Goal: Check status: Check status

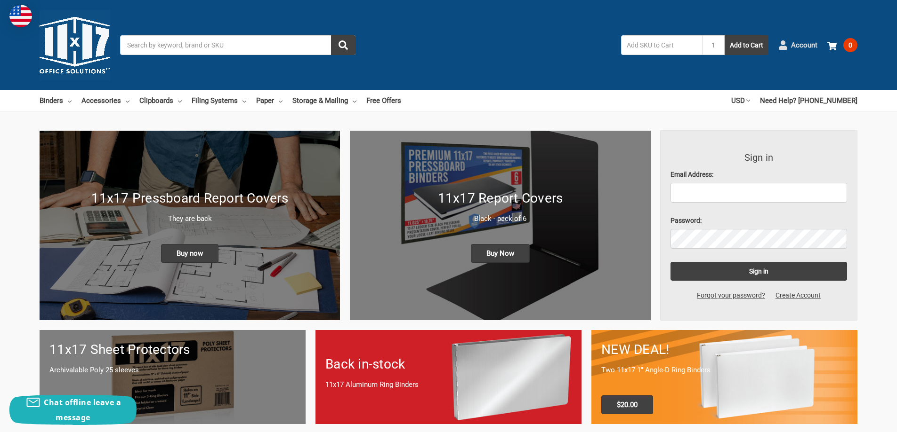
click at [797, 46] on span "Account" at bounding box center [804, 45] width 26 height 11
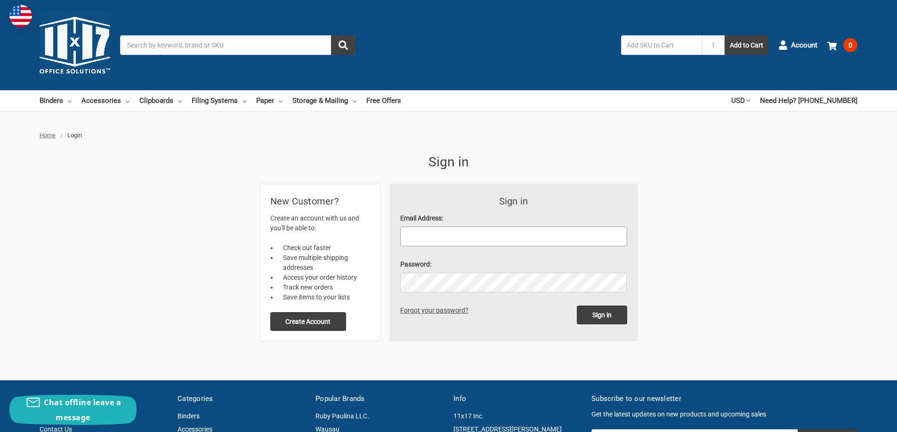
click at [445, 232] on input "Email Address:" at bounding box center [513, 237] width 227 height 20
type input "[PERSON_NAME][EMAIL_ADDRESS][PERSON_NAME][DOMAIN_NAME]"
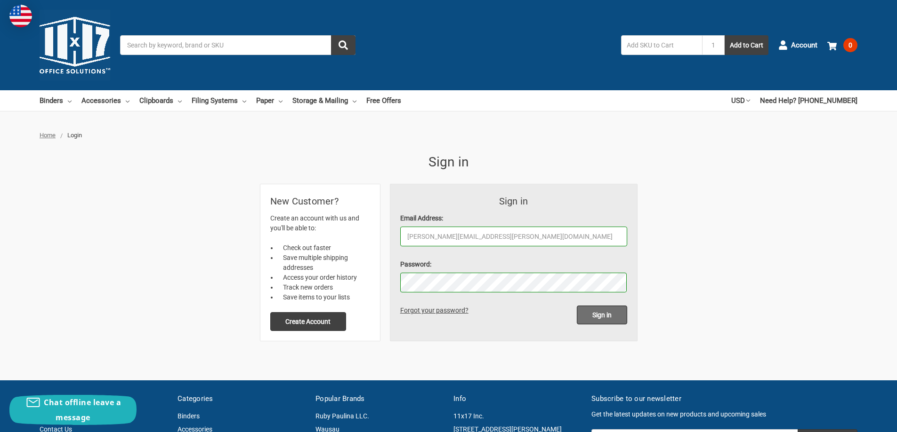
click at [598, 315] on input "Sign in" at bounding box center [602, 315] width 50 height 19
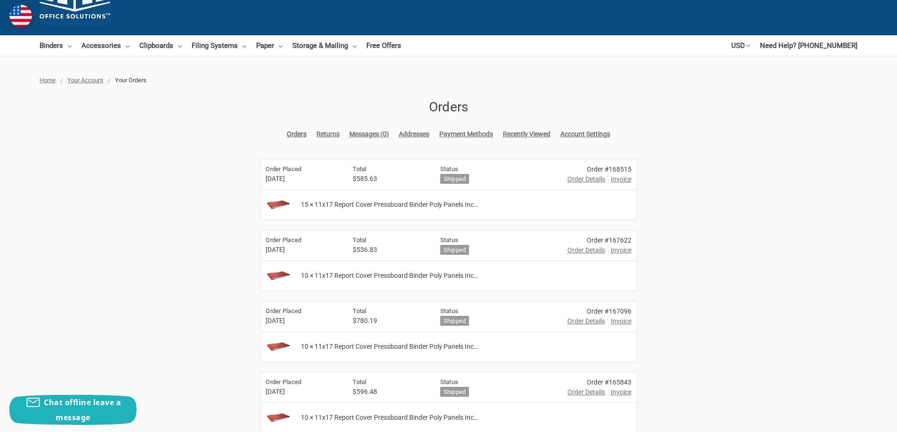
scroll to position [47, 0]
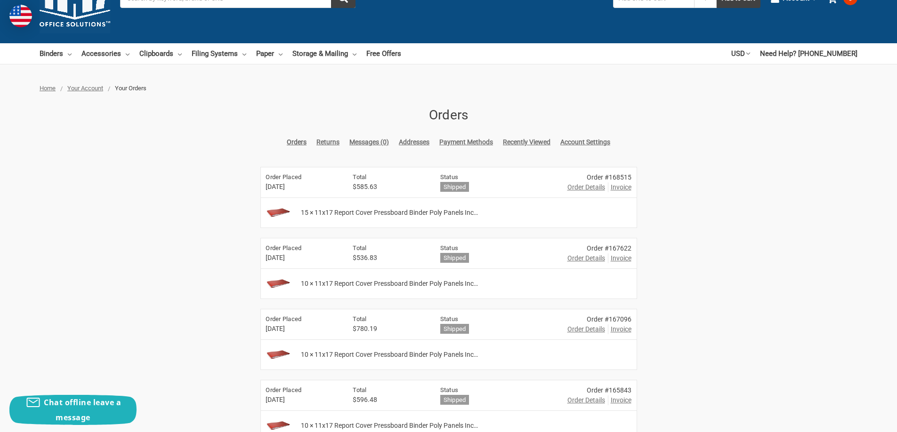
click at [586, 329] on span "Order Details" at bounding box center [586, 330] width 38 height 10
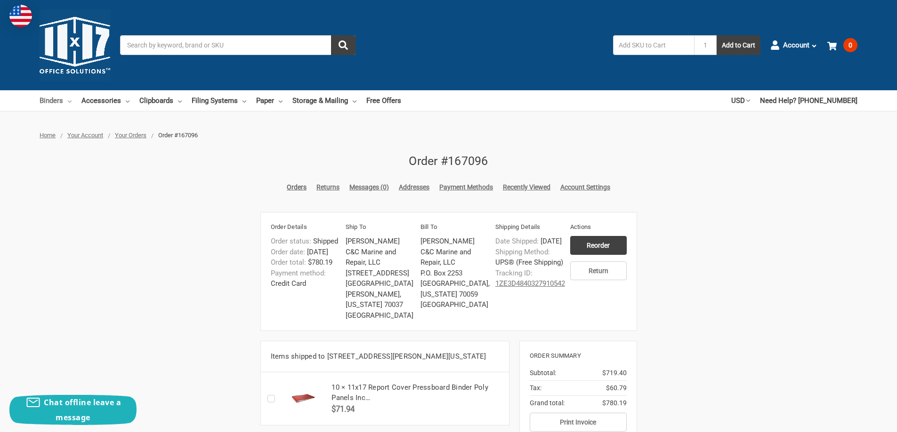
click at [49, 98] on link "Binders" at bounding box center [56, 100] width 32 height 21
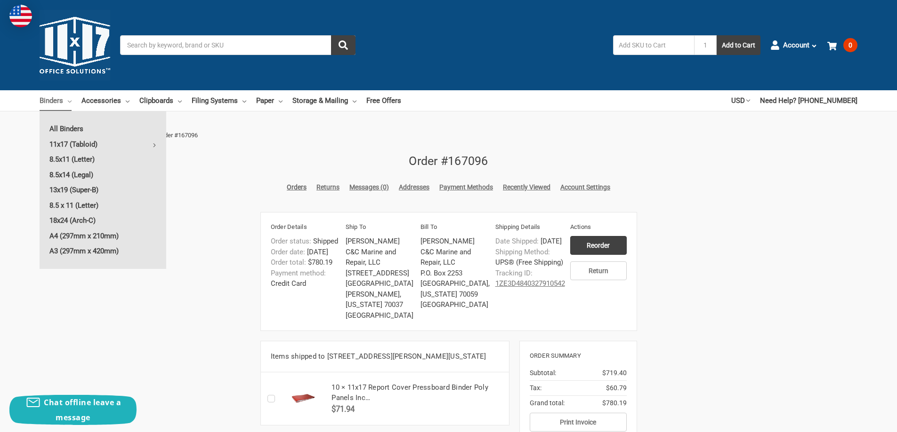
click at [714, 258] on div "Home Your Account Your Orders Order #167096 Order #167096 Orders Returns Messag…" at bounding box center [448, 313] width 897 height 365
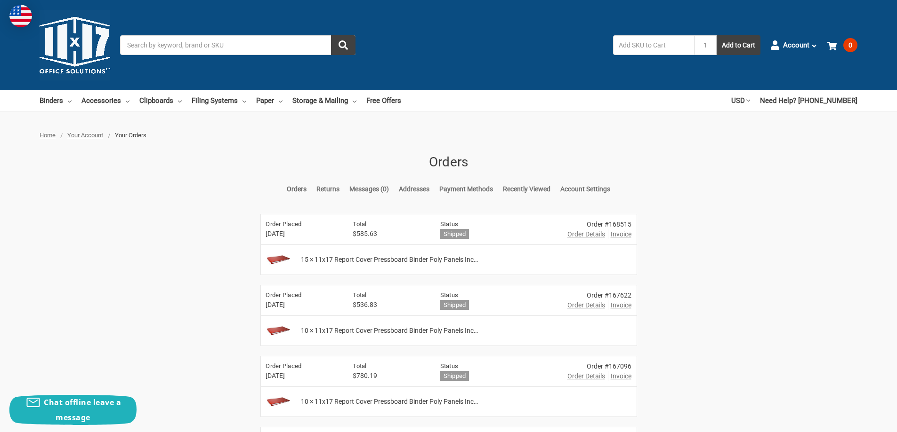
click at [295, 190] on link "Orders" at bounding box center [297, 189] width 20 height 10
click at [800, 48] on span "Account" at bounding box center [796, 45] width 26 height 11
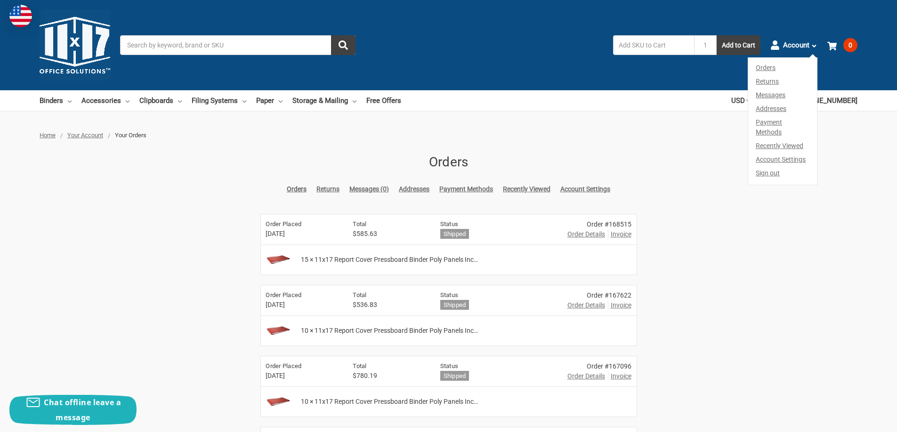
click at [767, 68] on link "Orders" at bounding box center [782, 66] width 69 height 17
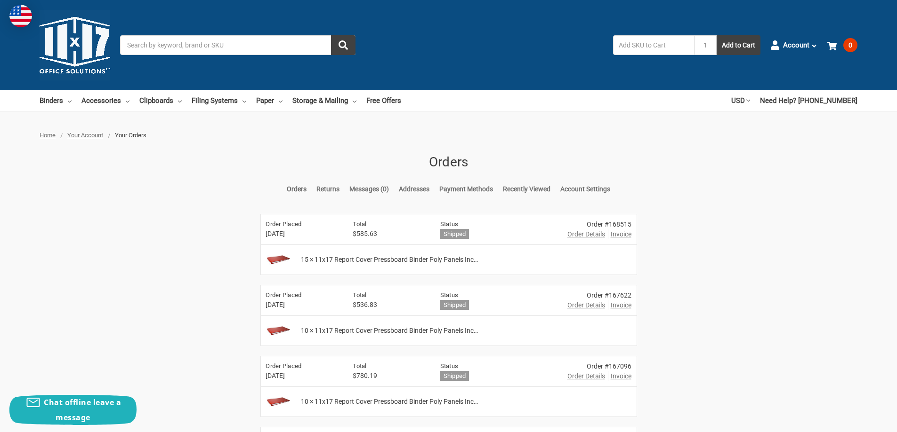
click at [581, 378] on span "Order Details" at bounding box center [586, 377] width 38 height 10
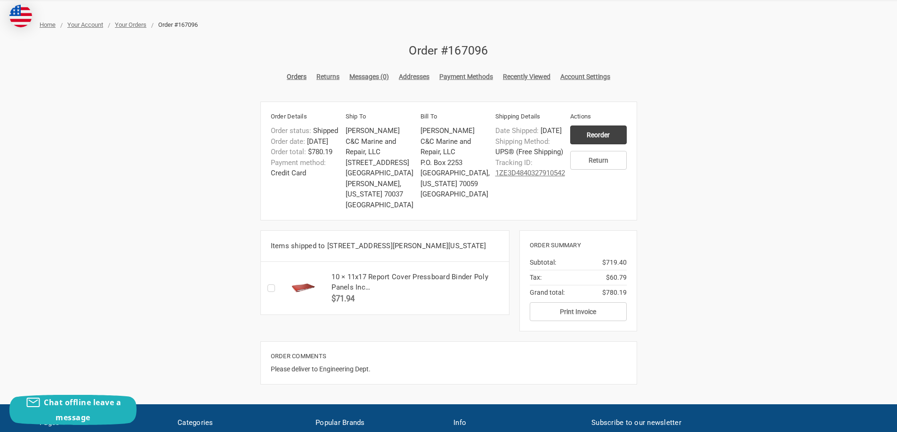
scroll to position [94, 0]
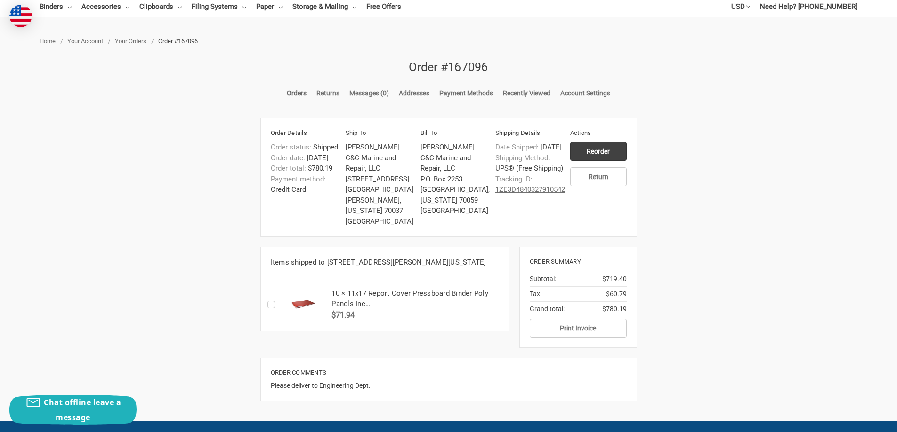
click at [135, 42] on span "Your Orders" at bounding box center [131, 41] width 32 height 7
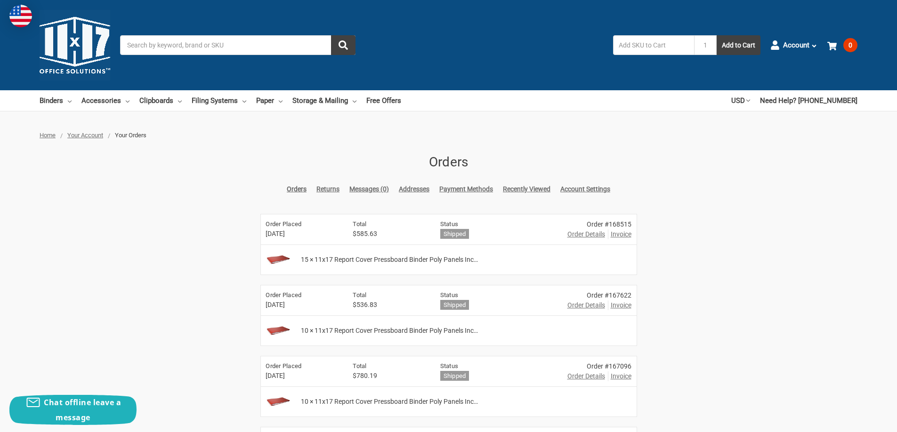
click at [516, 191] on link "Recently Viewed" at bounding box center [527, 189] width 48 height 10
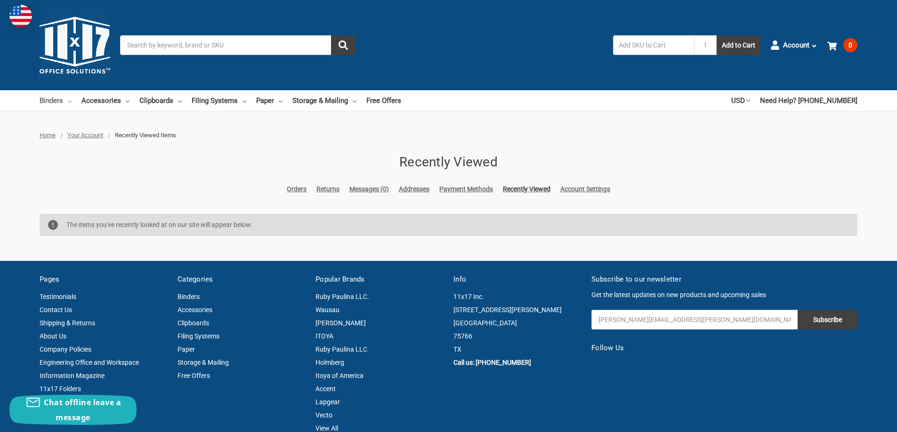
click at [65, 101] on link "Binders" at bounding box center [56, 100] width 32 height 21
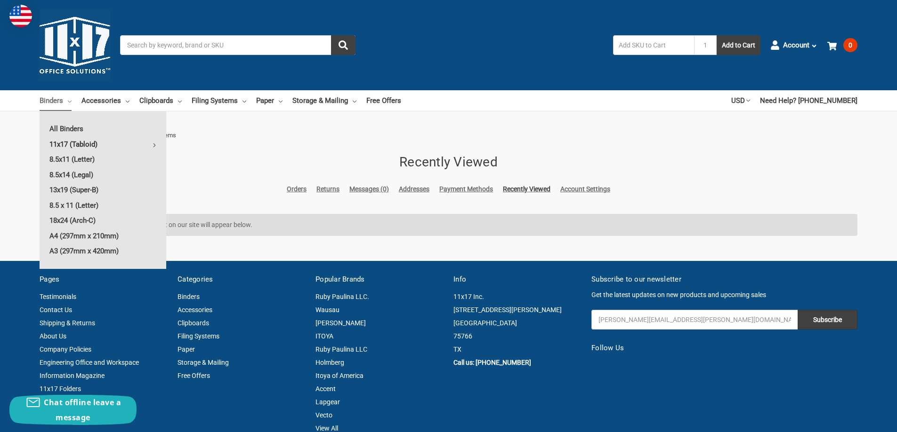
click at [80, 148] on link "11x17 (Tabloid)" at bounding box center [103, 144] width 127 height 15
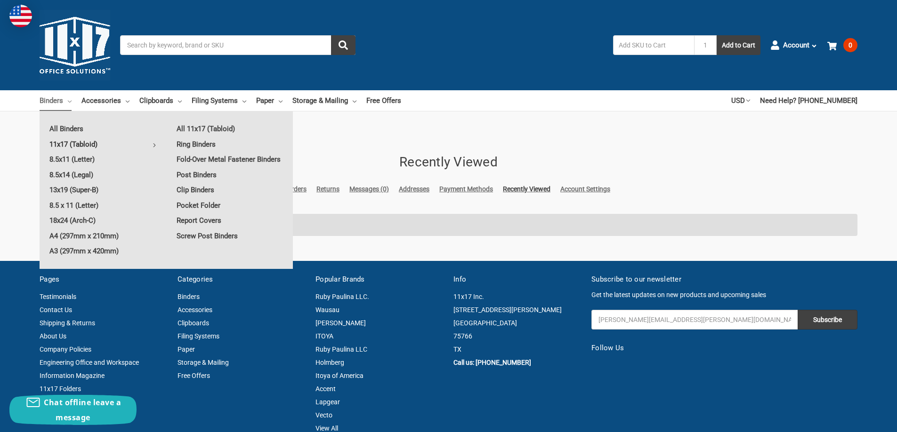
click at [523, 93] on nav "Binders All Binders 11x17 (Tabloid) All 11x17 (Tabloid) Ring Binders Fold-Over …" at bounding box center [380, 100] width 681 height 21
click at [678, 138] on ul "Home Your Account Recently Viewed Items" at bounding box center [448, 135] width 817 height 9
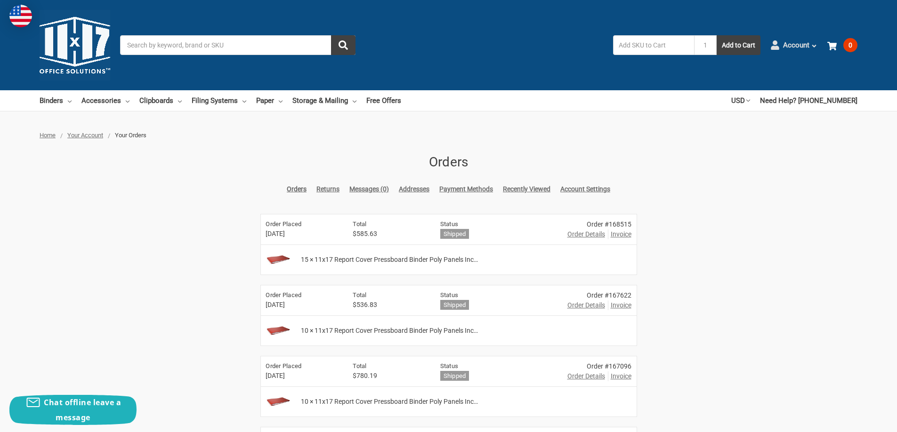
click at [810, 48] on icon at bounding box center [813, 46] width 7 height 7
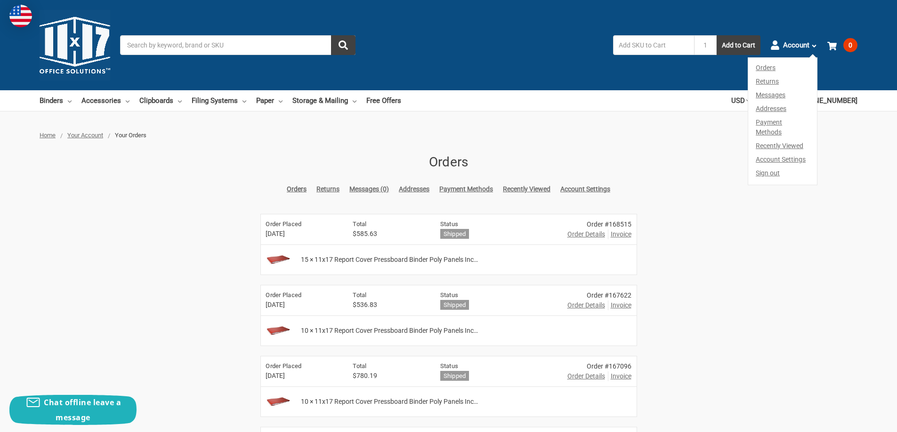
click at [769, 167] on link "Sign out" at bounding box center [782, 176] width 69 height 18
